Goal: Transaction & Acquisition: Book appointment/travel/reservation

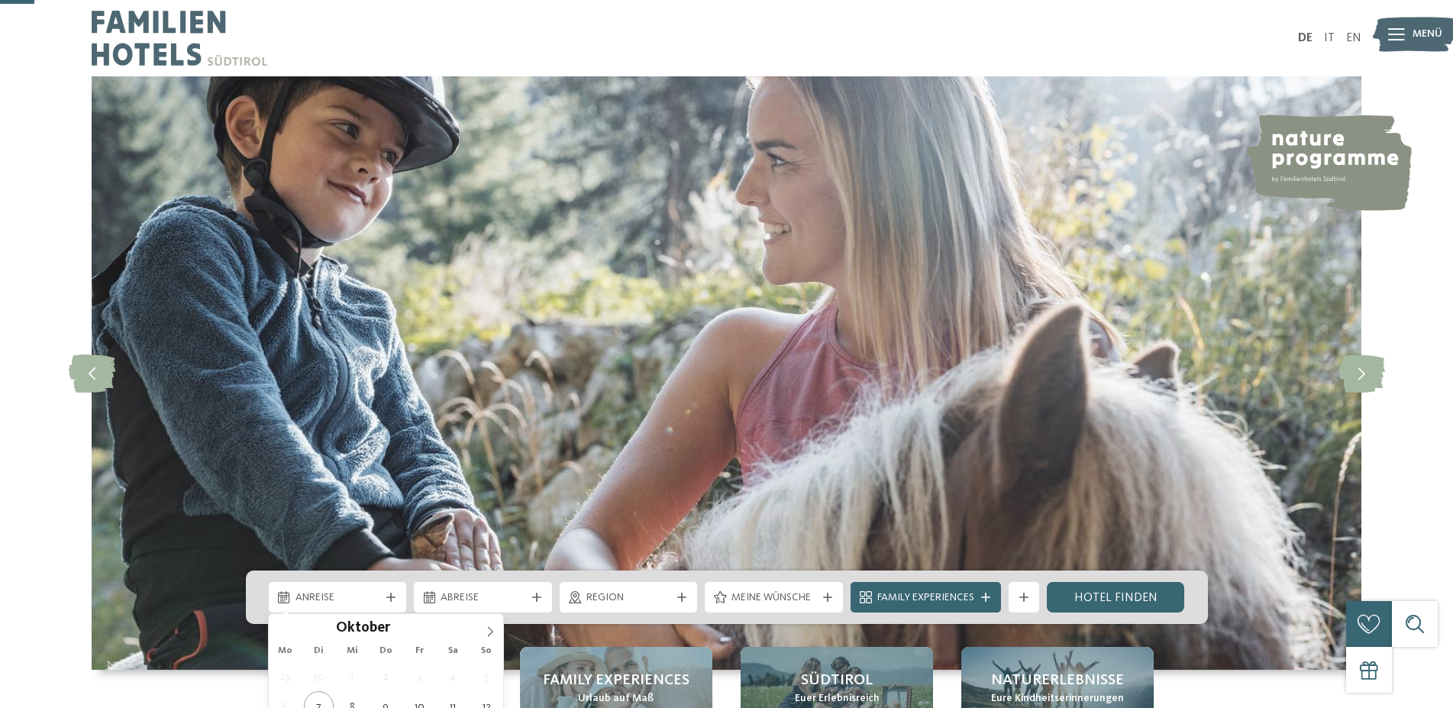
scroll to position [156, 0]
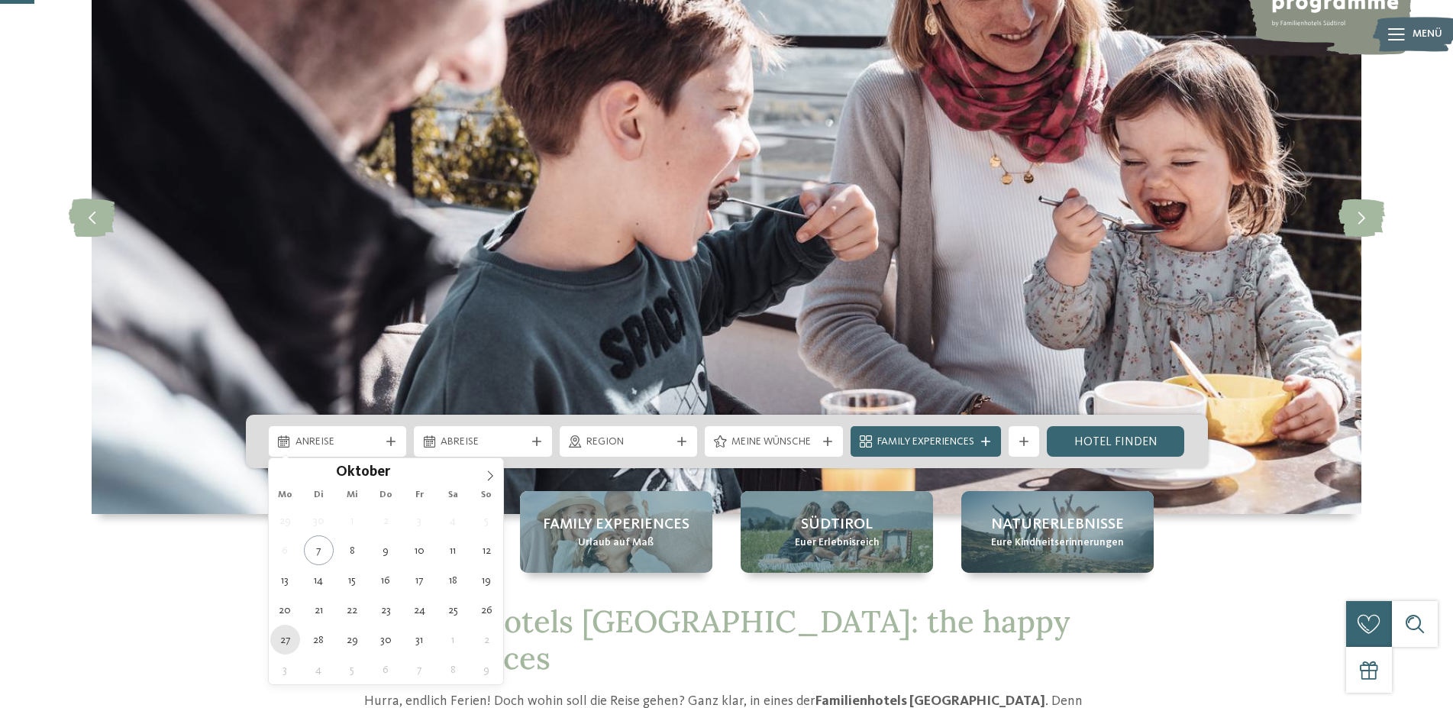
type div "[DATE]"
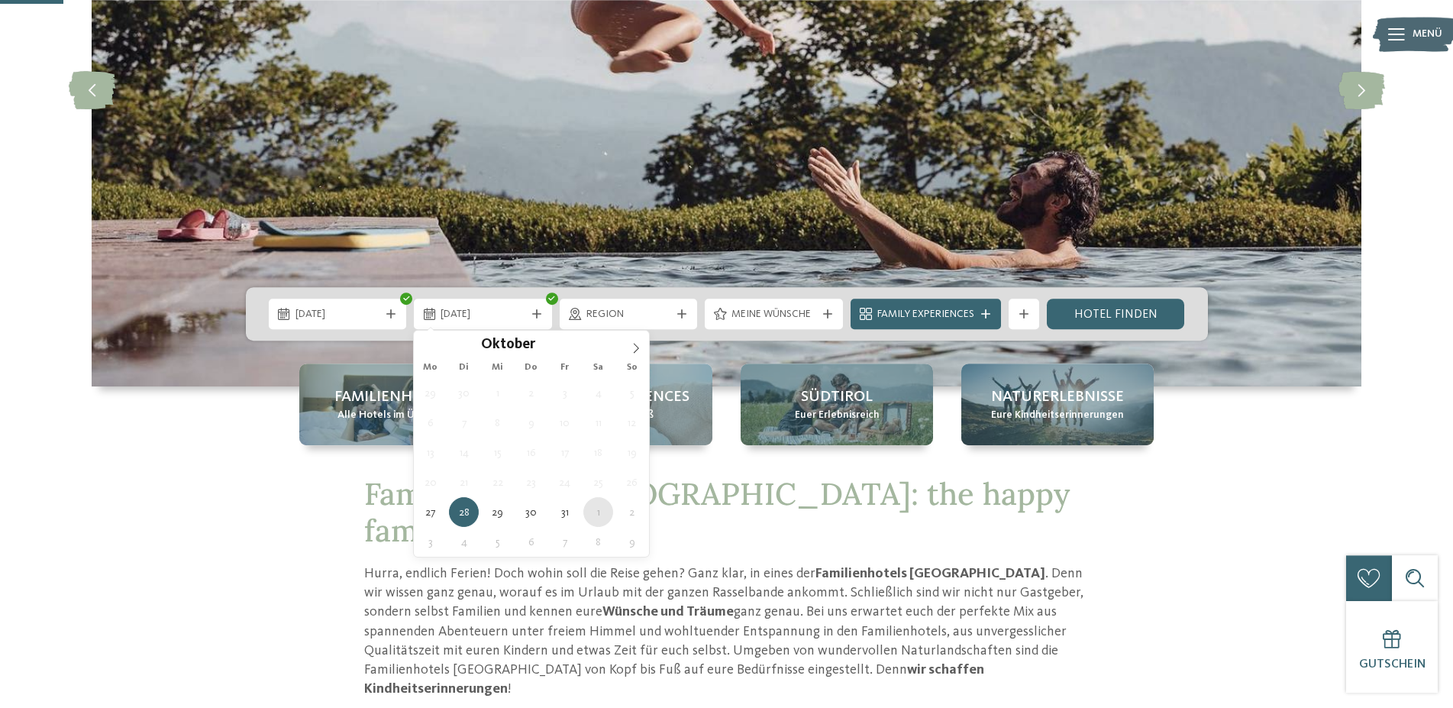
scroll to position [312, 0]
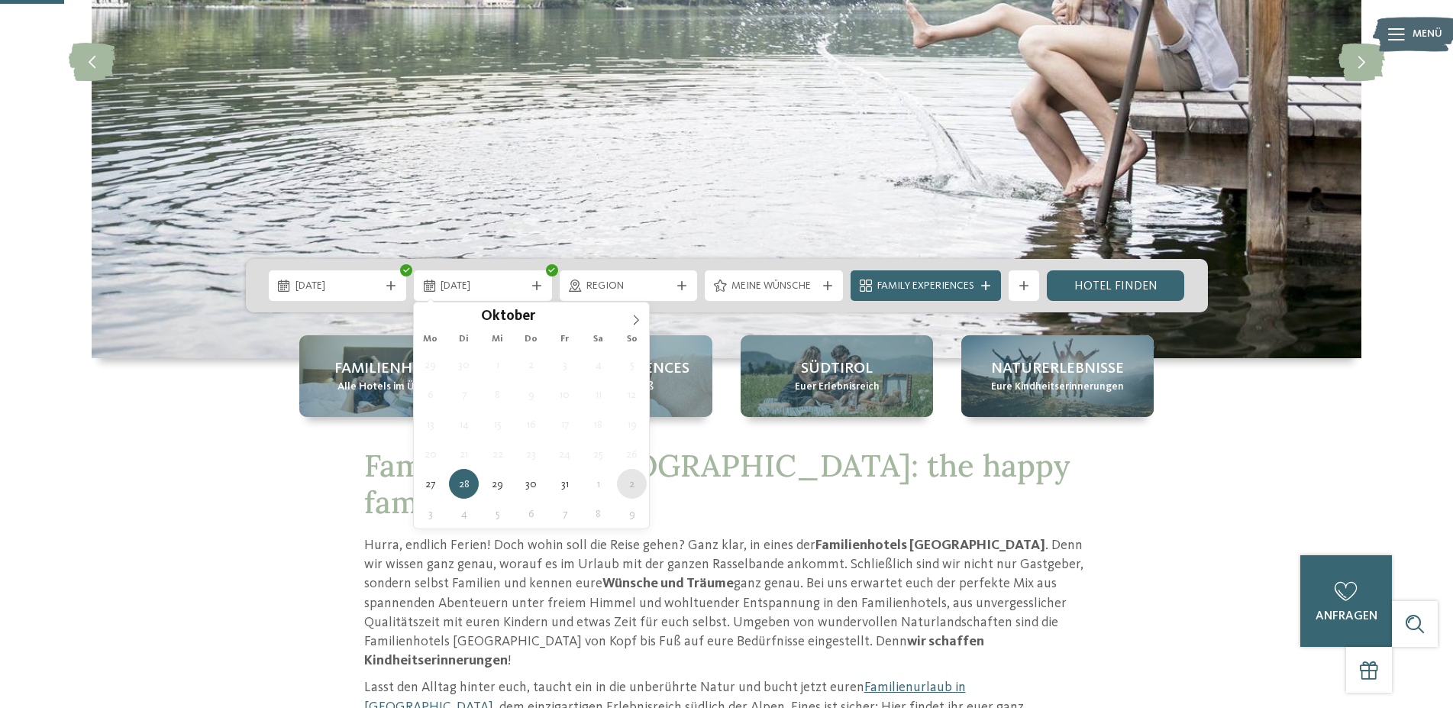
type div "[DATE]"
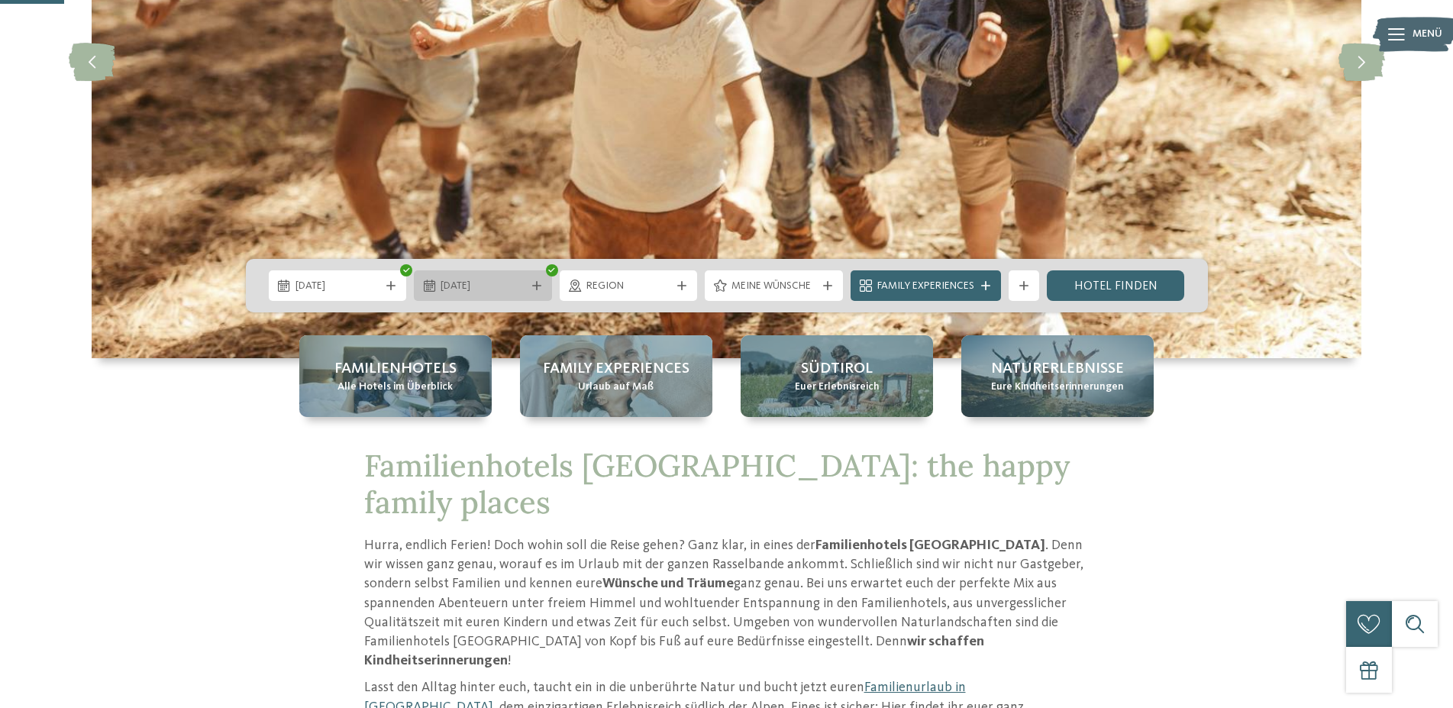
click at [536, 283] on icon at bounding box center [536, 285] width 9 height 9
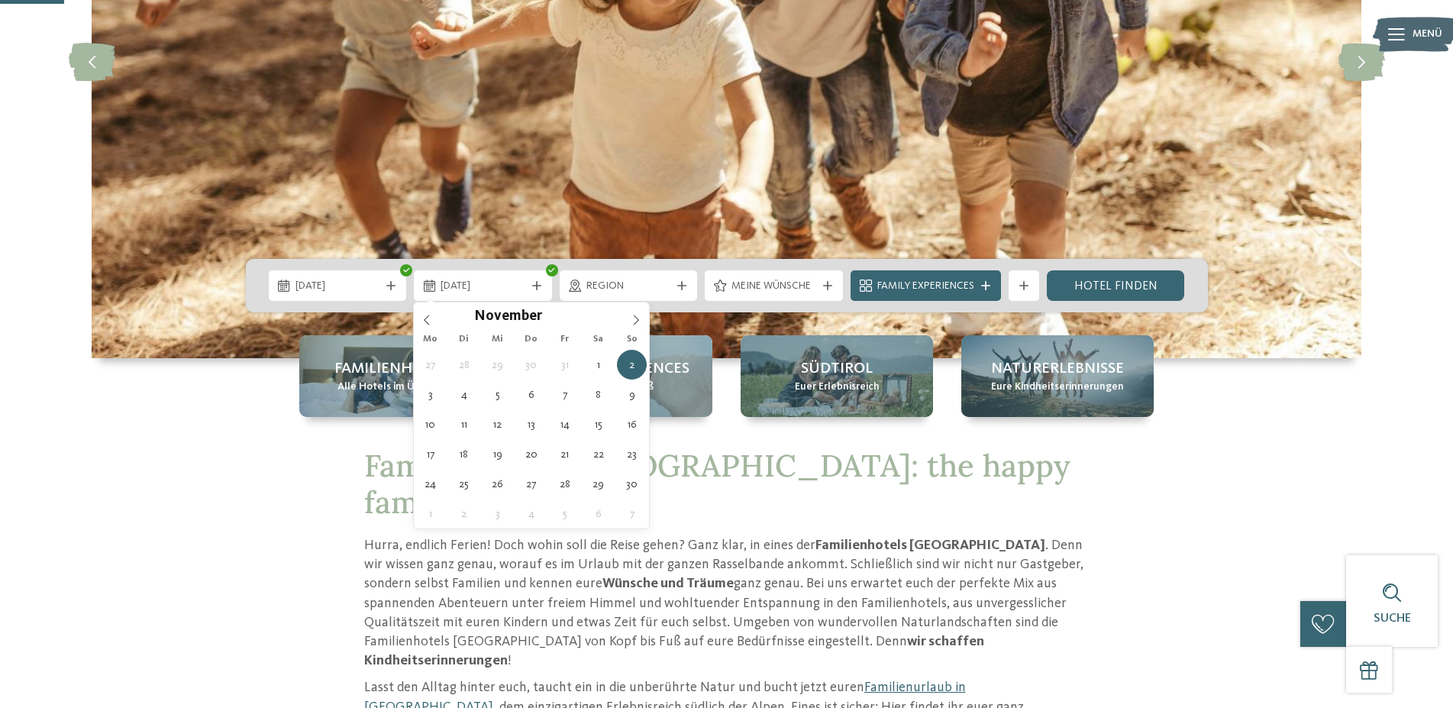
click at [728, 322] on img at bounding box center [727, 61] width 1270 height 593
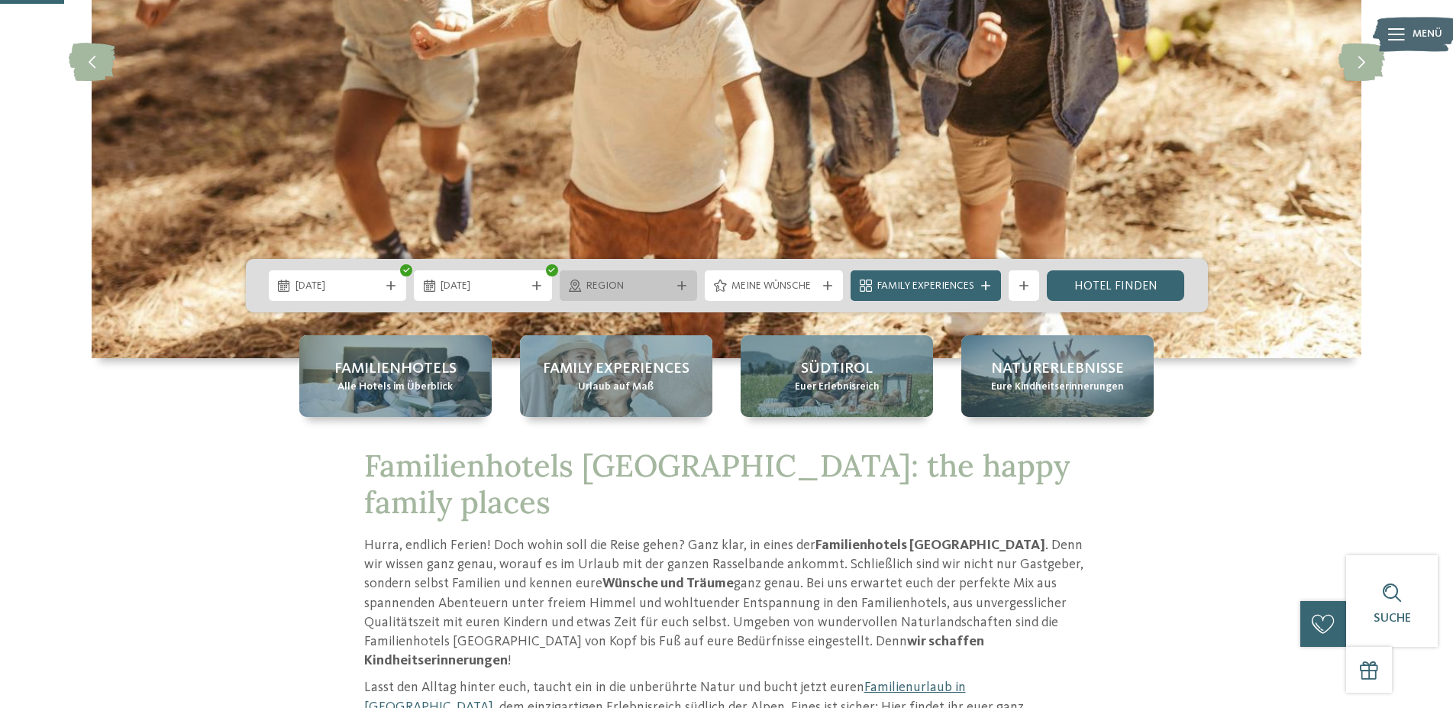
click at [681, 284] on icon at bounding box center [681, 285] width 9 height 9
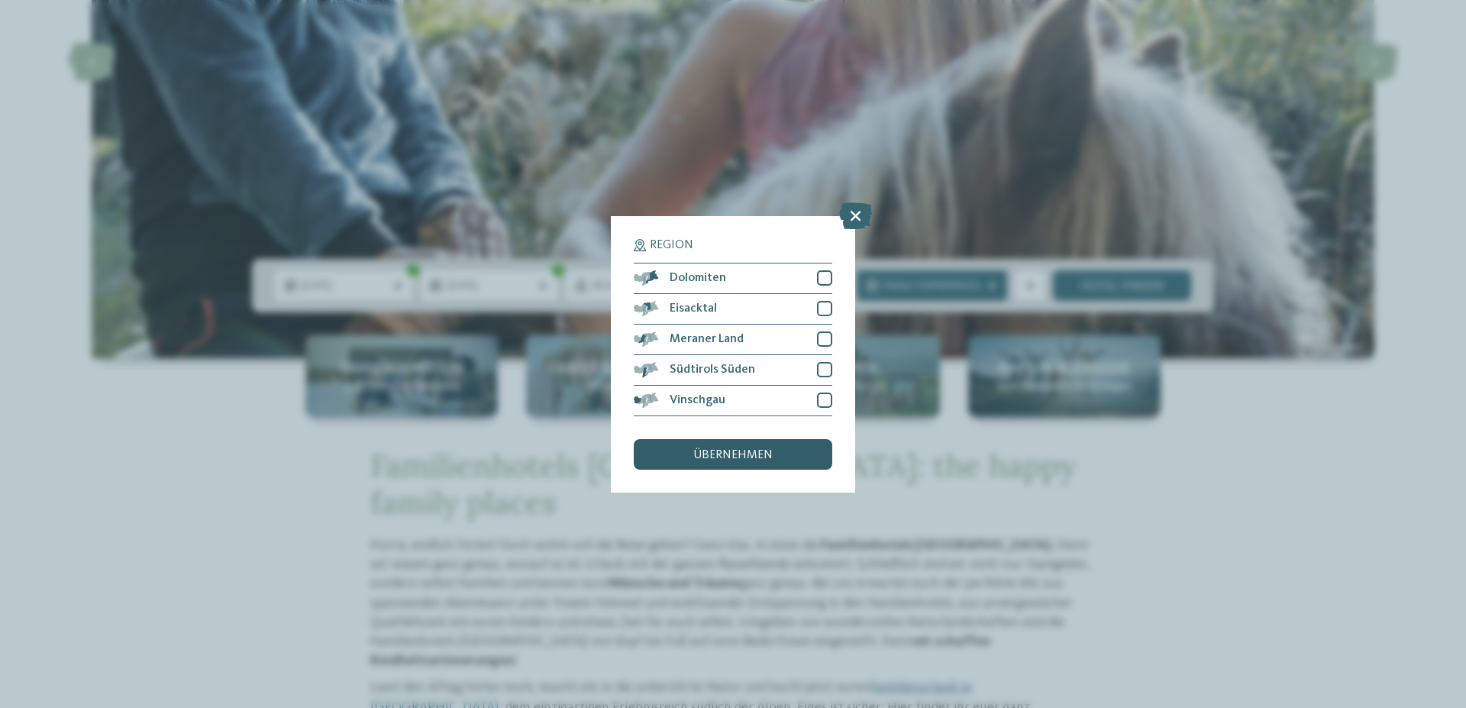
click at [766, 447] on div "übernehmen" at bounding box center [733, 454] width 199 height 31
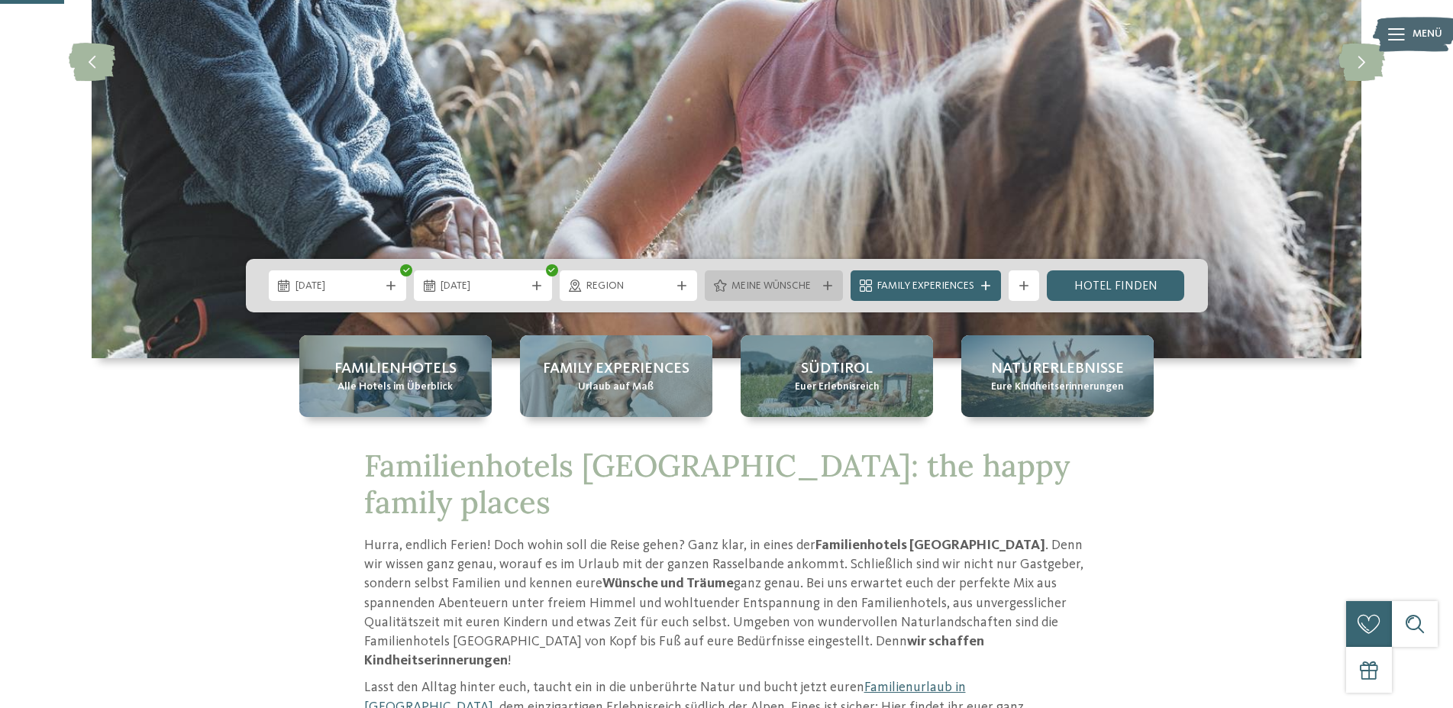
click at [826, 286] on icon at bounding box center [827, 285] width 9 height 9
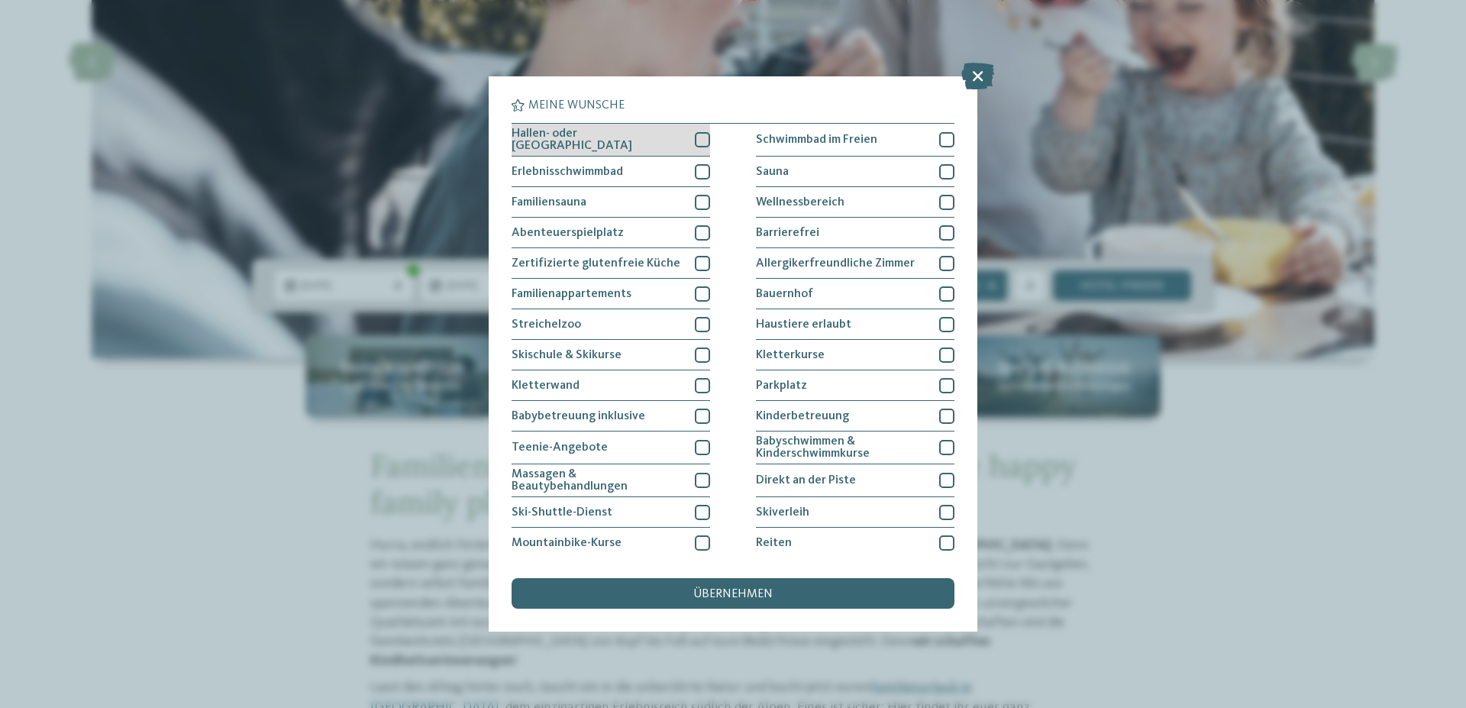
click at [696, 137] on div at bounding box center [702, 139] width 15 height 15
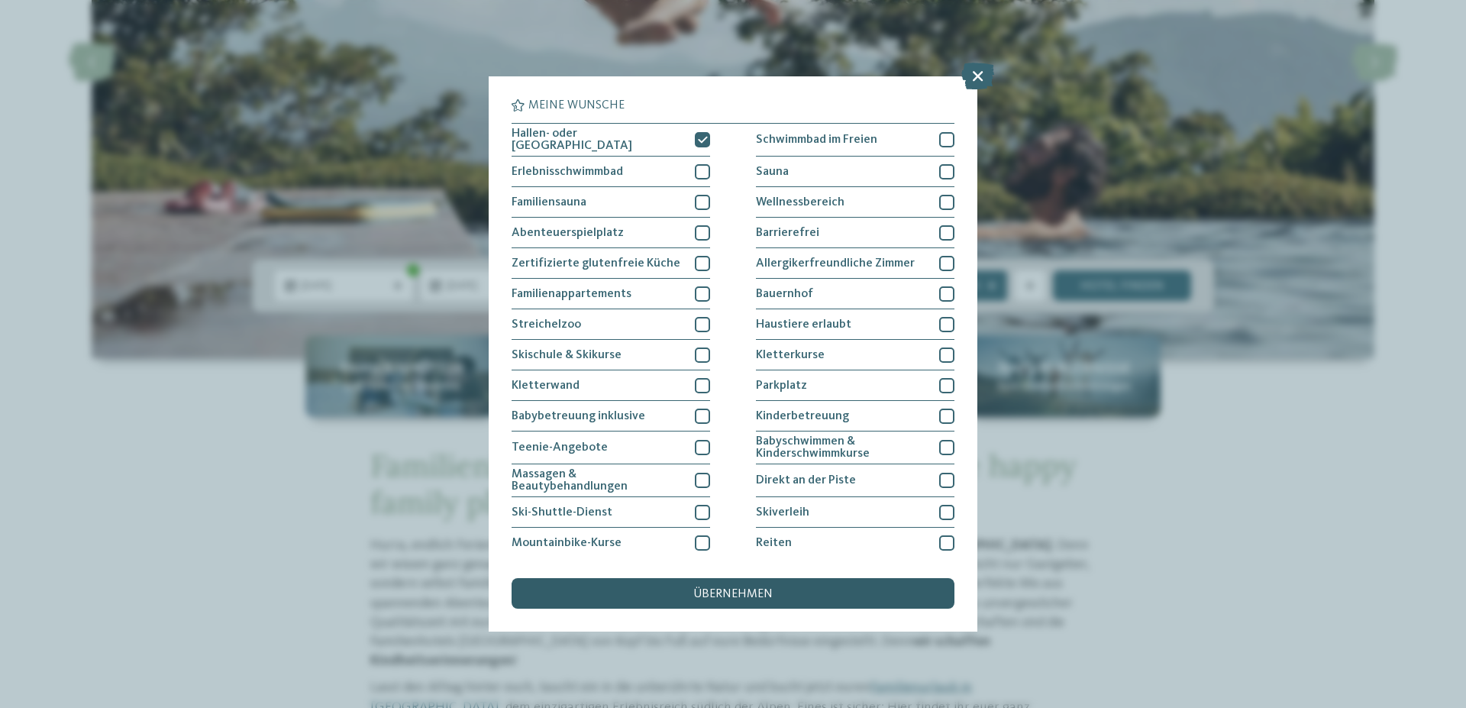
click at [746, 595] on span "übernehmen" at bounding box center [732, 594] width 79 height 12
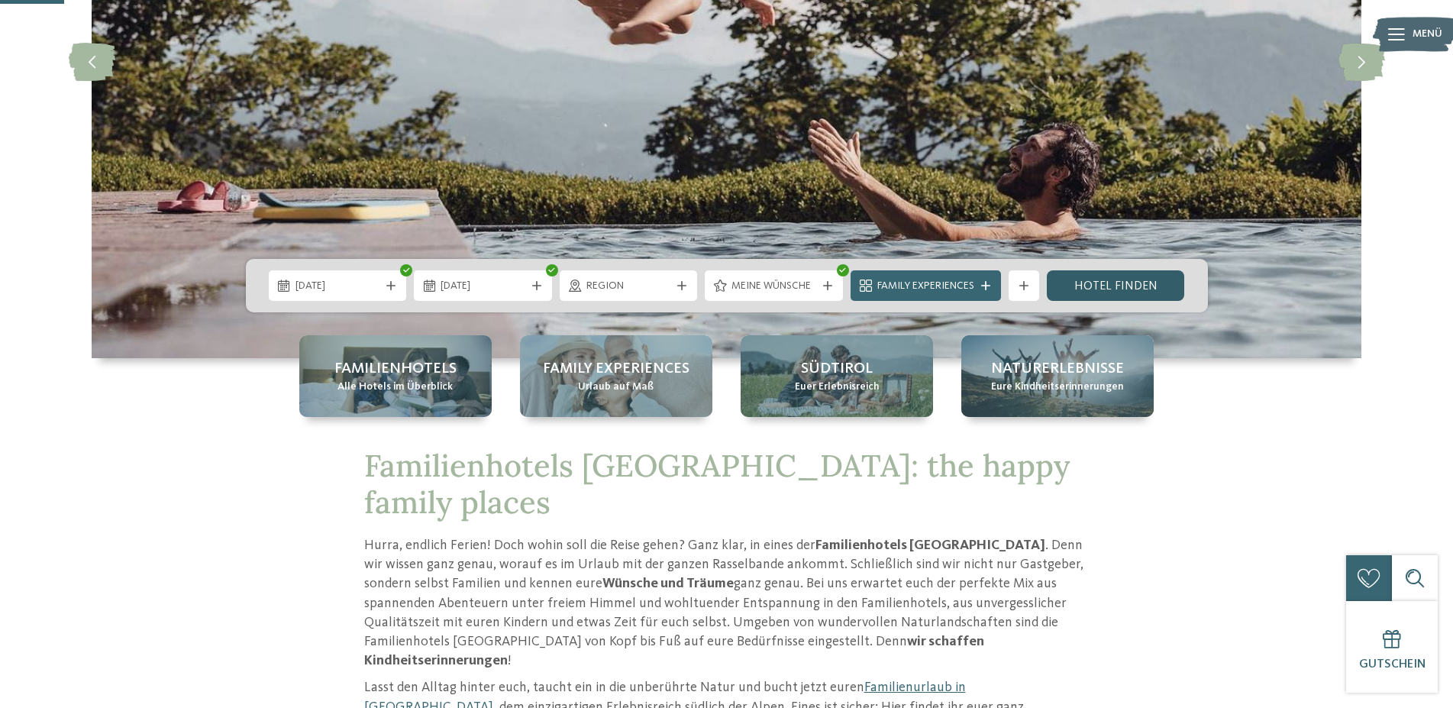
click at [1116, 284] on link "Hotel finden" at bounding box center [1116, 285] width 138 height 31
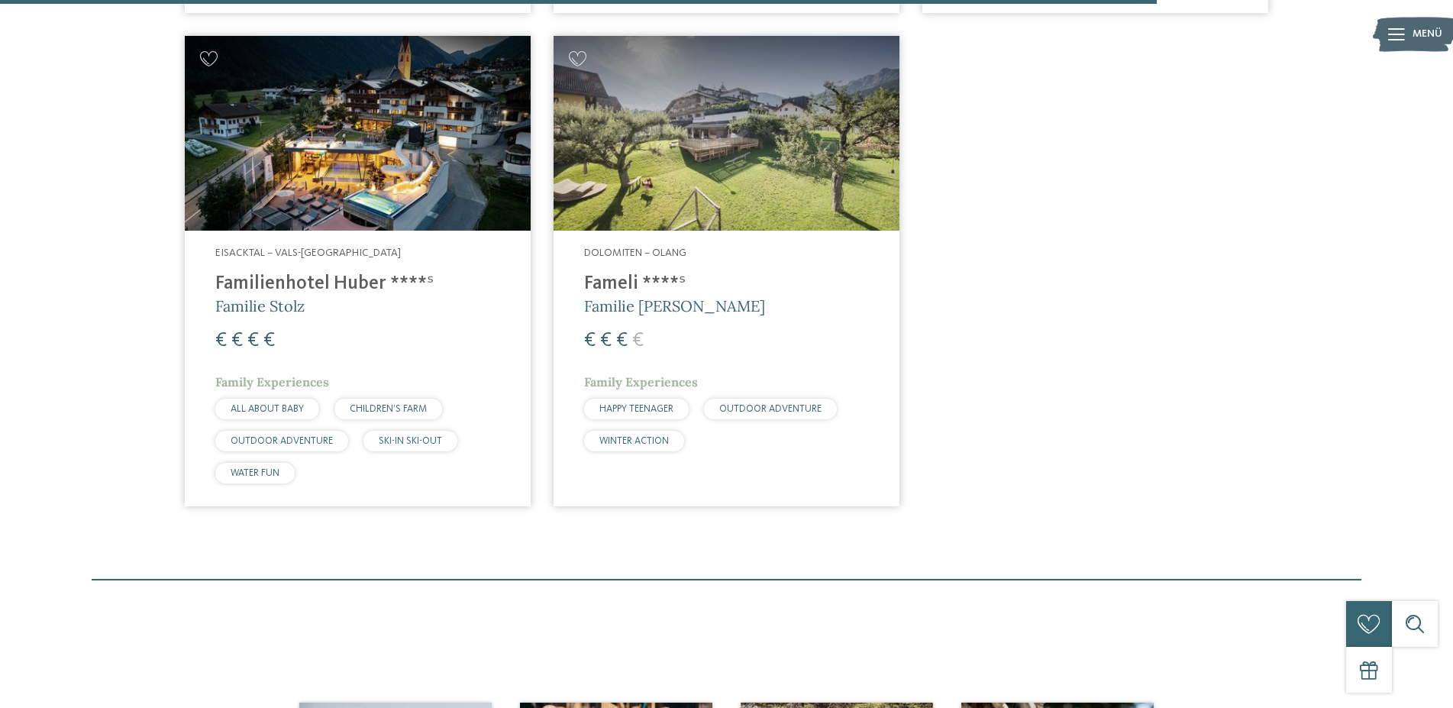
scroll to position [2682, 0]
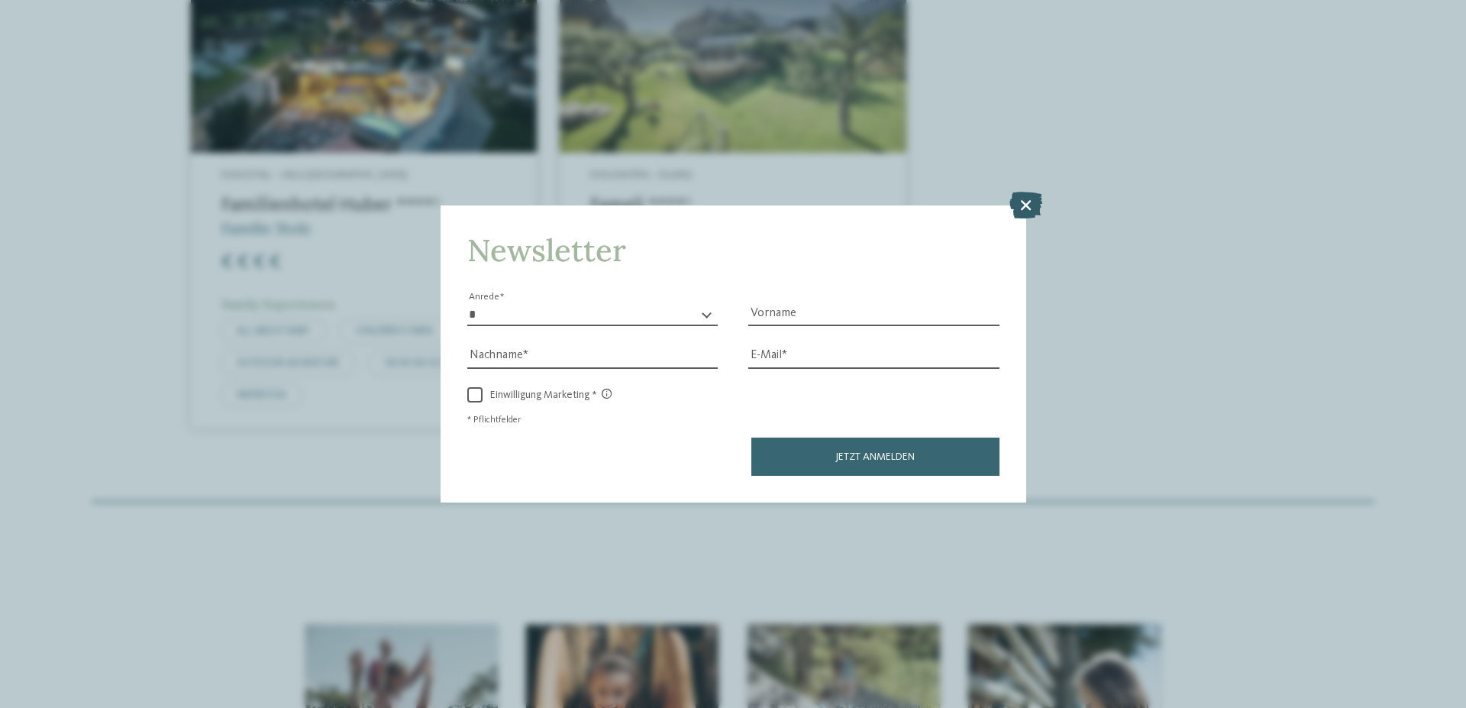
click at [1024, 209] on icon at bounding box center [1026, 205] width 33 height 27
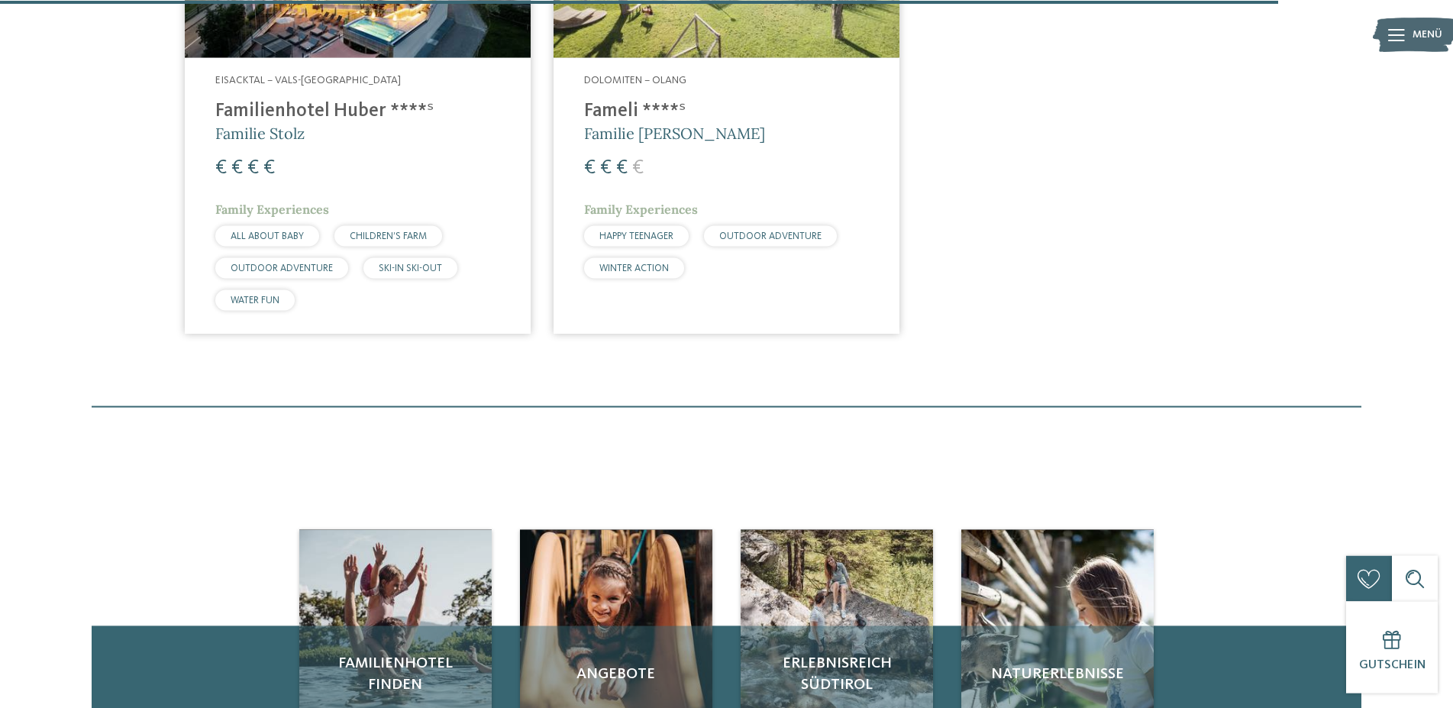
scroll to position [2916, 0]
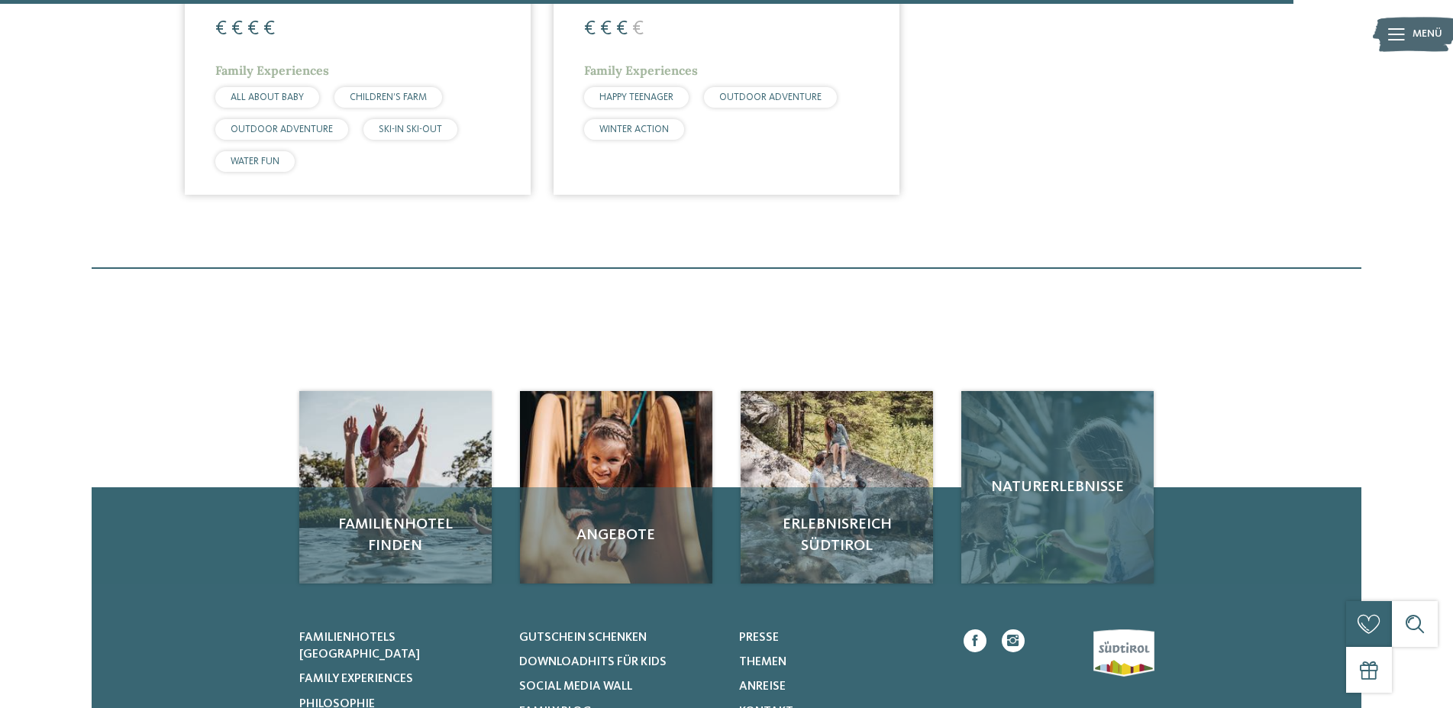
click at [1078, 490] on div "Naturerlebnisse" at bounding box center [1057, 487] width 192 height 192
